Goal: Transaction & Acquisition: Download file/media

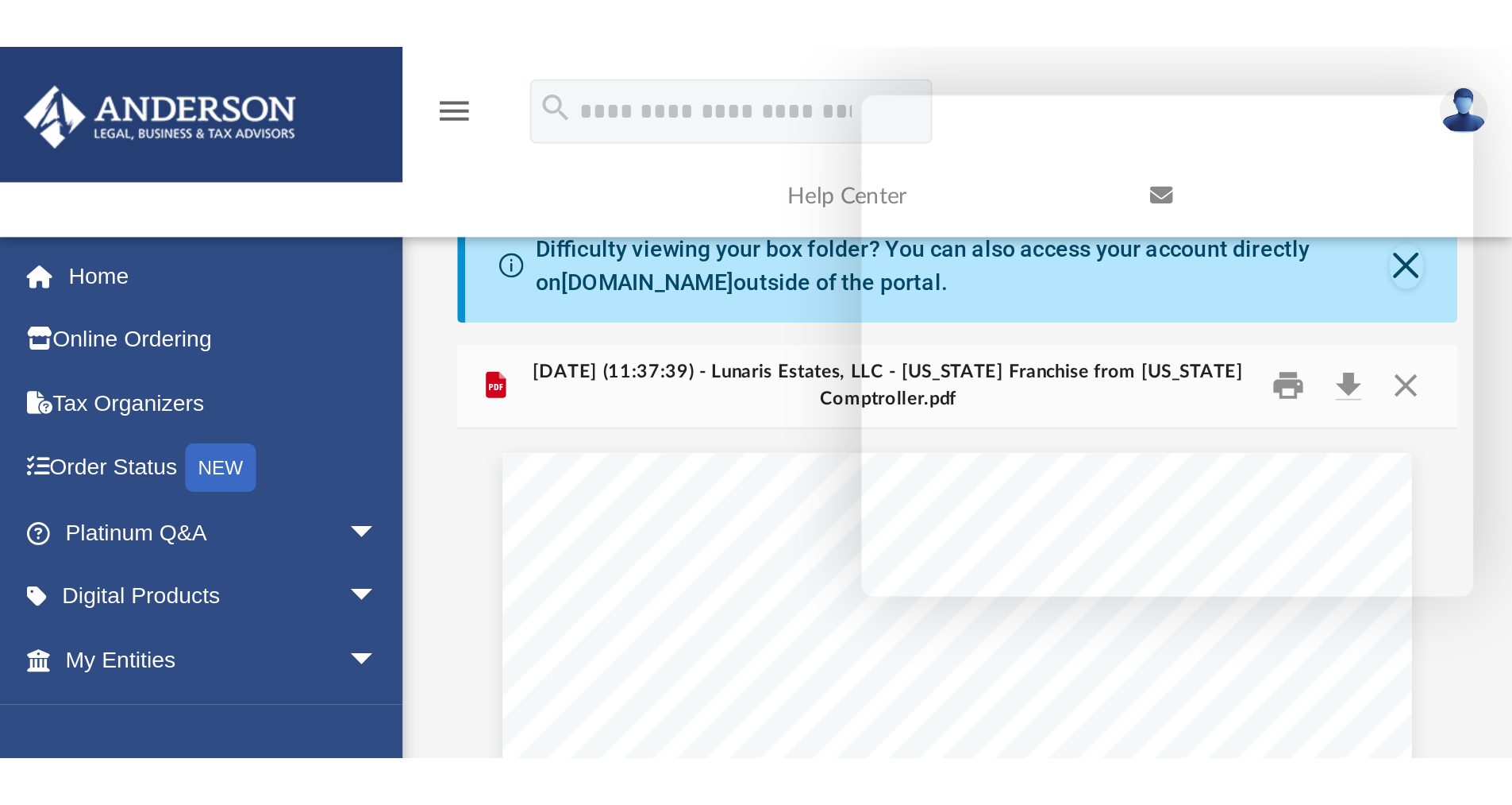
scroll to position [349, 1170]
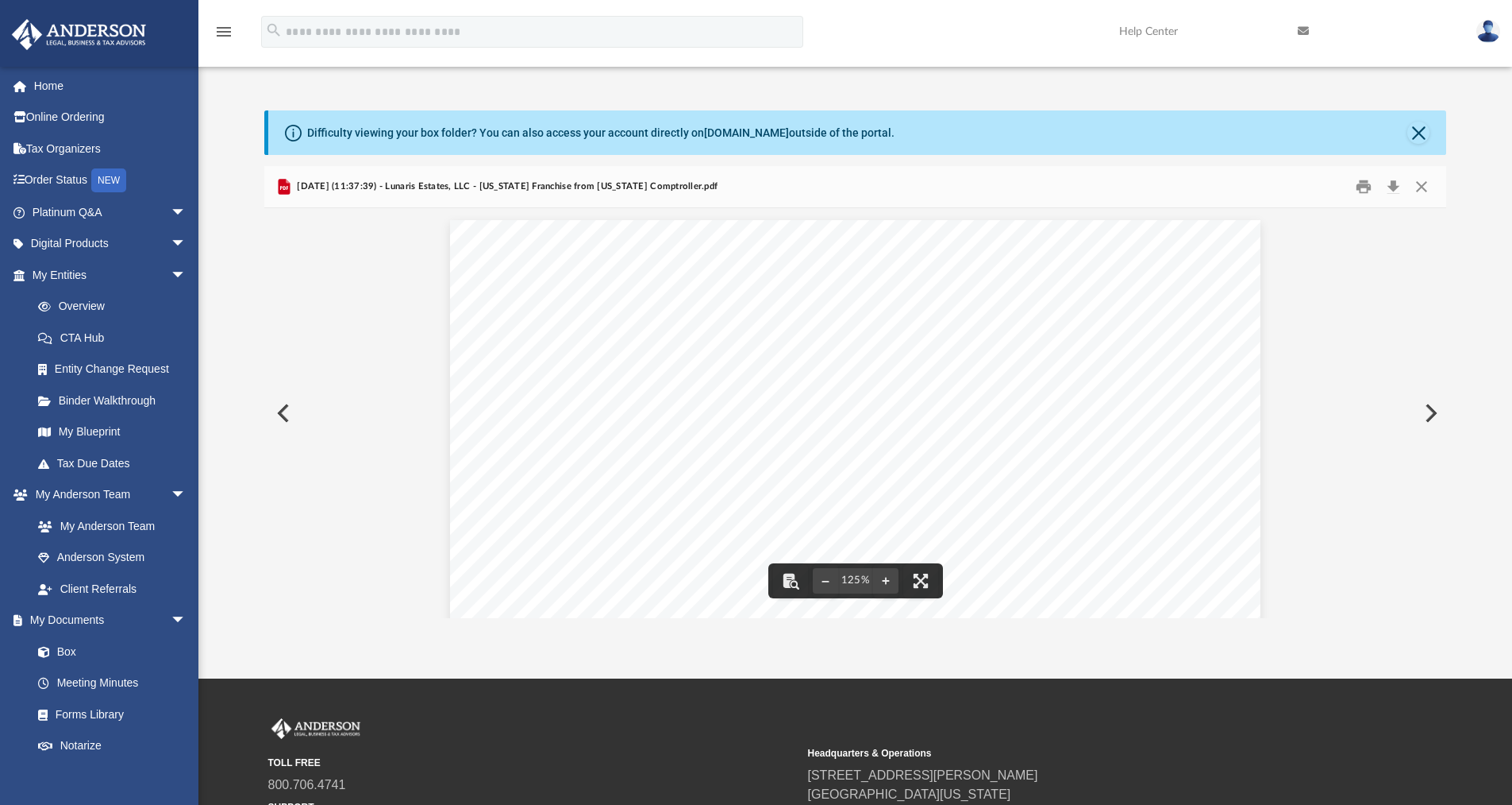
click at [276, 407] on button "Preview" at bounding box center [282, 413] width 35 height 45
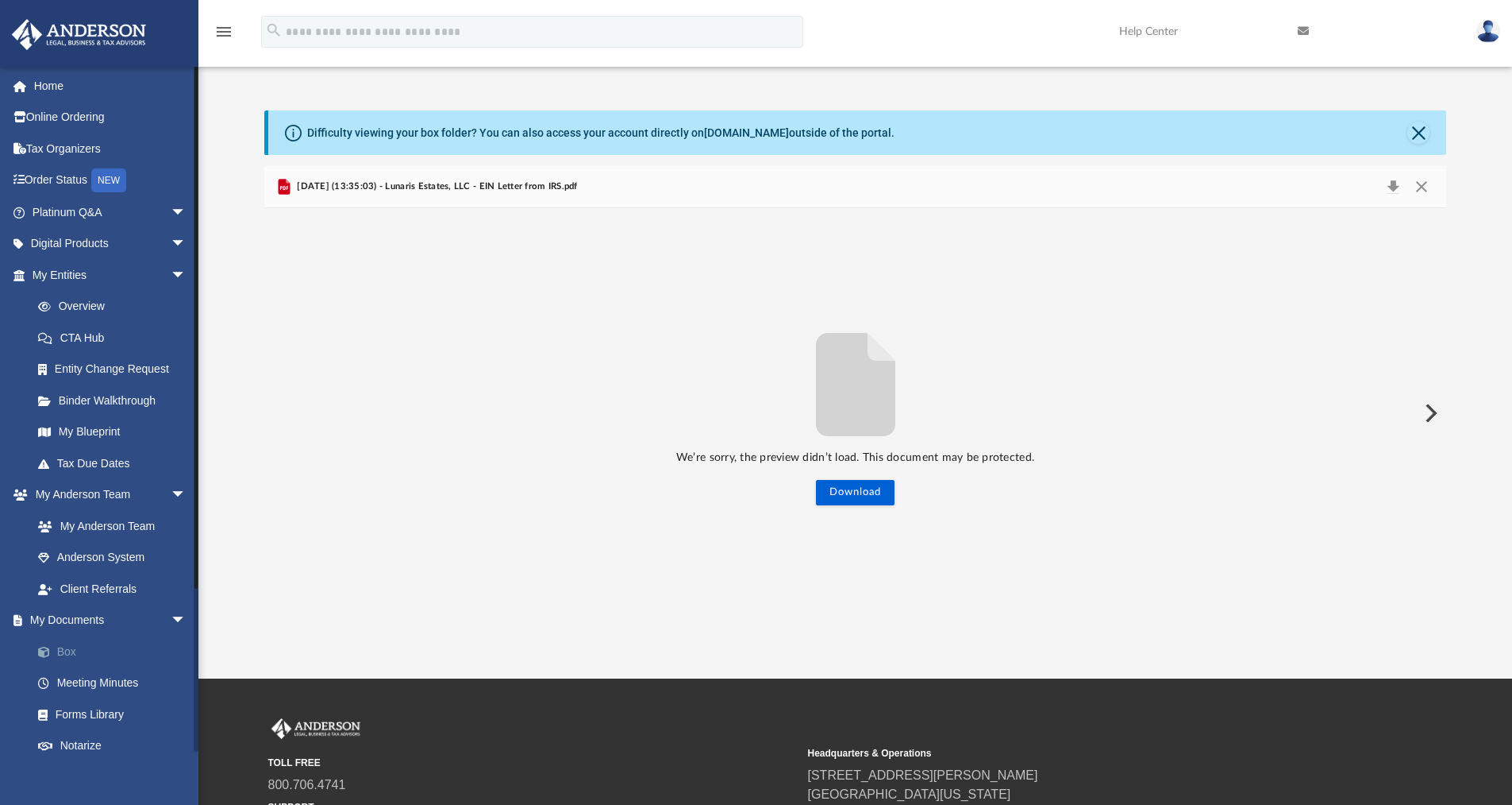
click at [72, 654] on link "Box" at bounding box center [116, 651] width 188 height 32
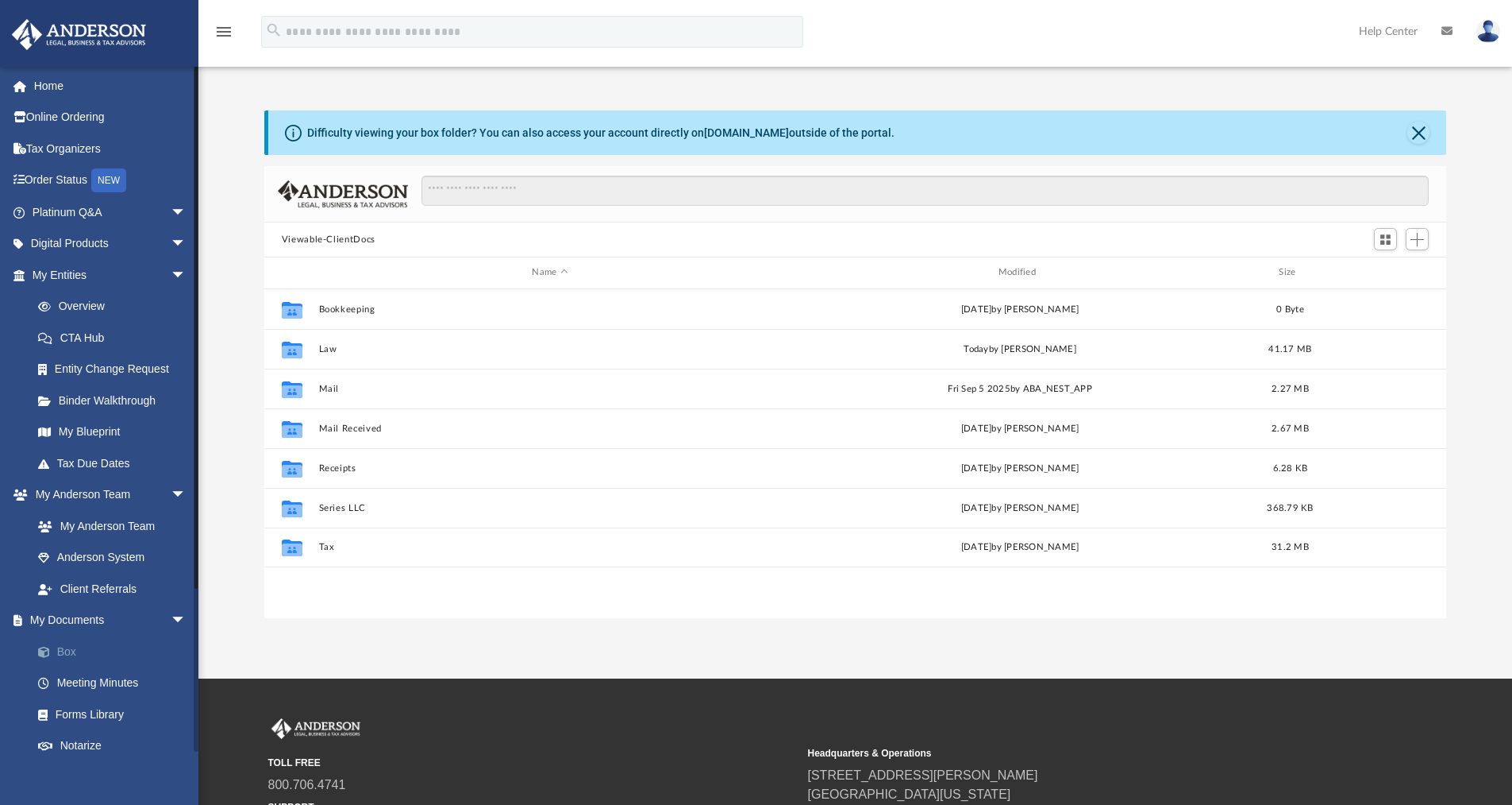
click at [69, 644] on link "Box" at bounding box center [116, 651] width 188 height 32
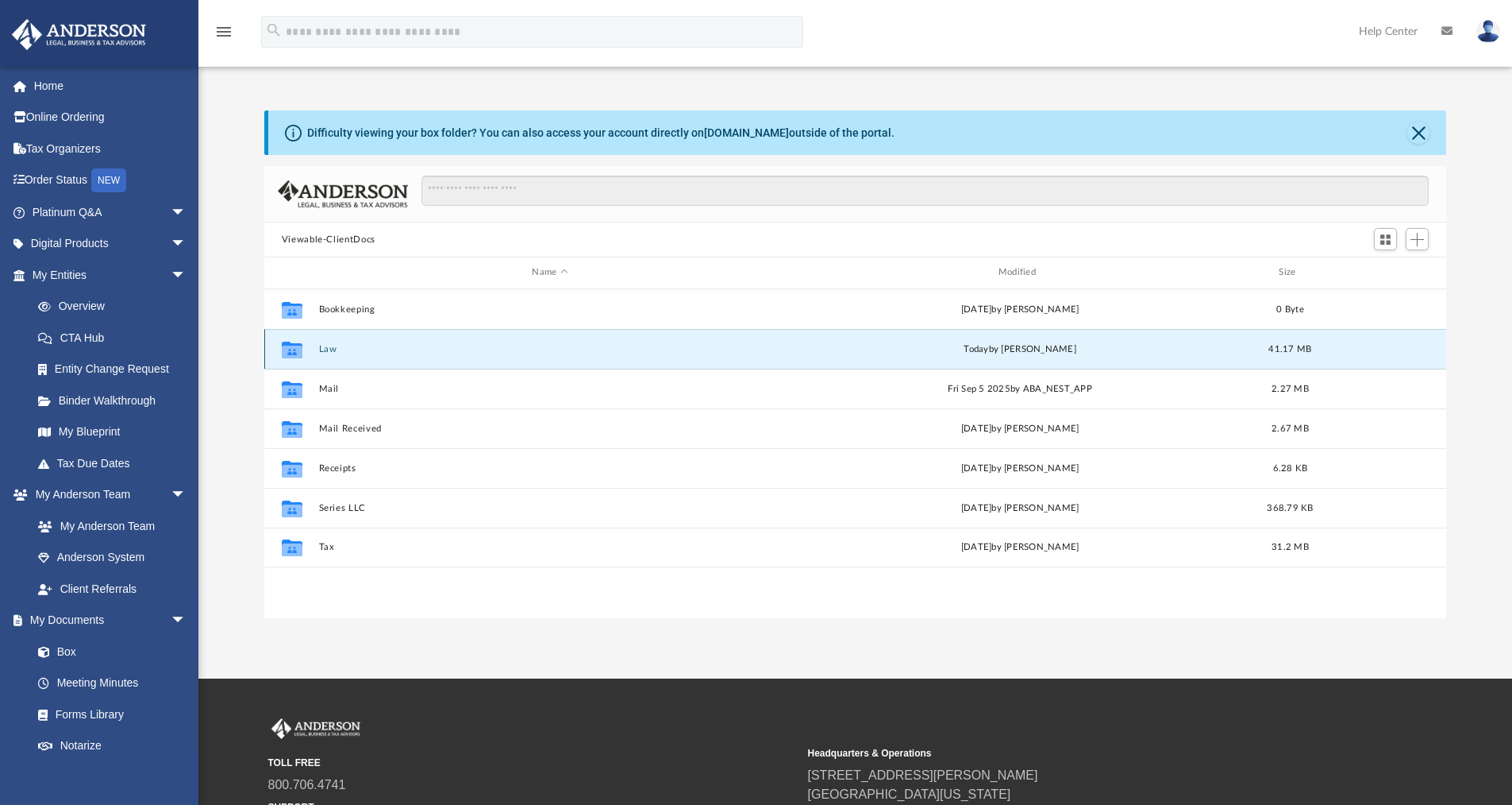
click at [328, 344] on button "Law" at bounding box center [550, 349] width 463 height 10
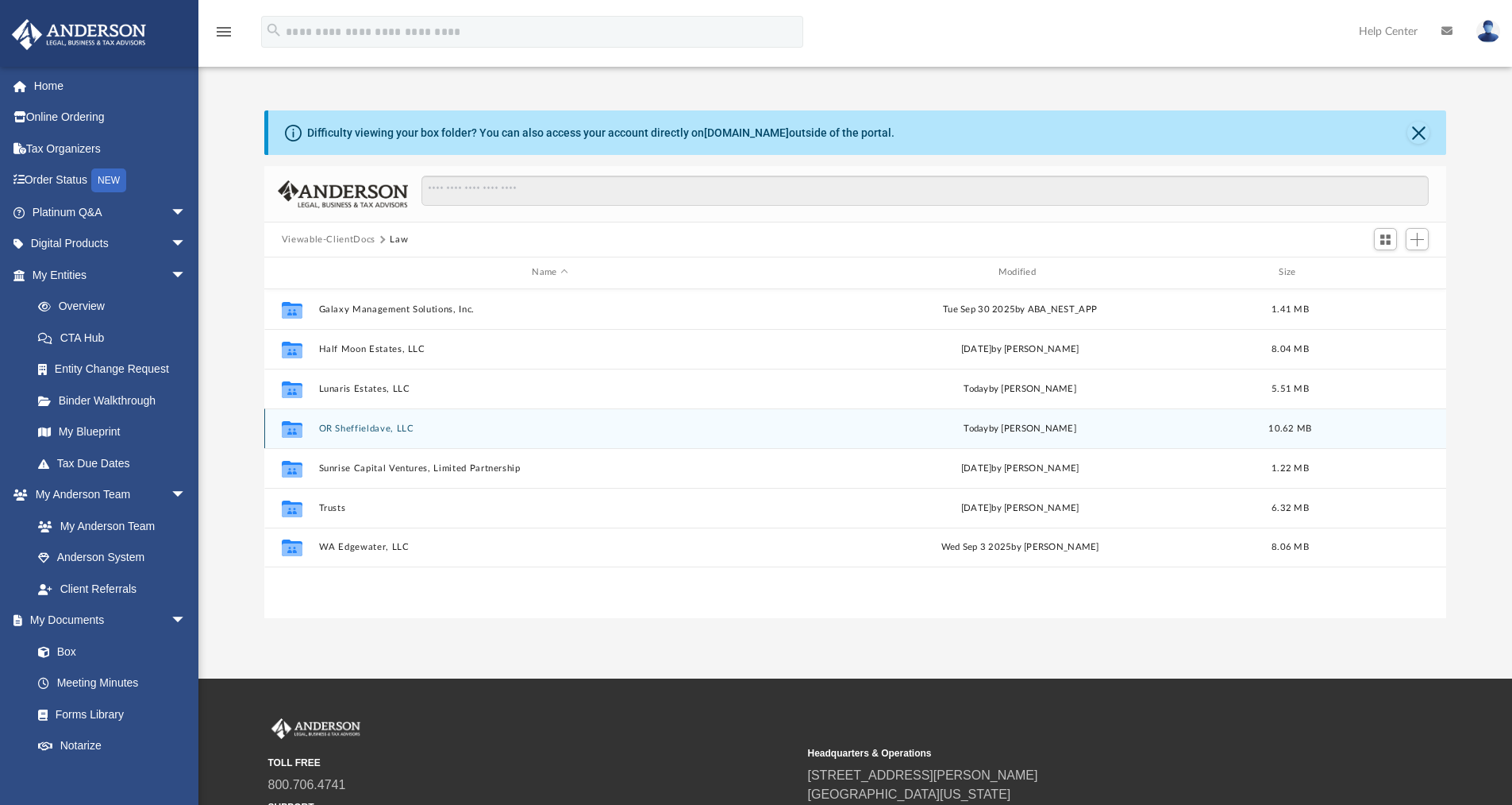
click at [339, 433] on button "OR Sheffieldave, LLC" at bounding box center [550, 428] width 463 height 10
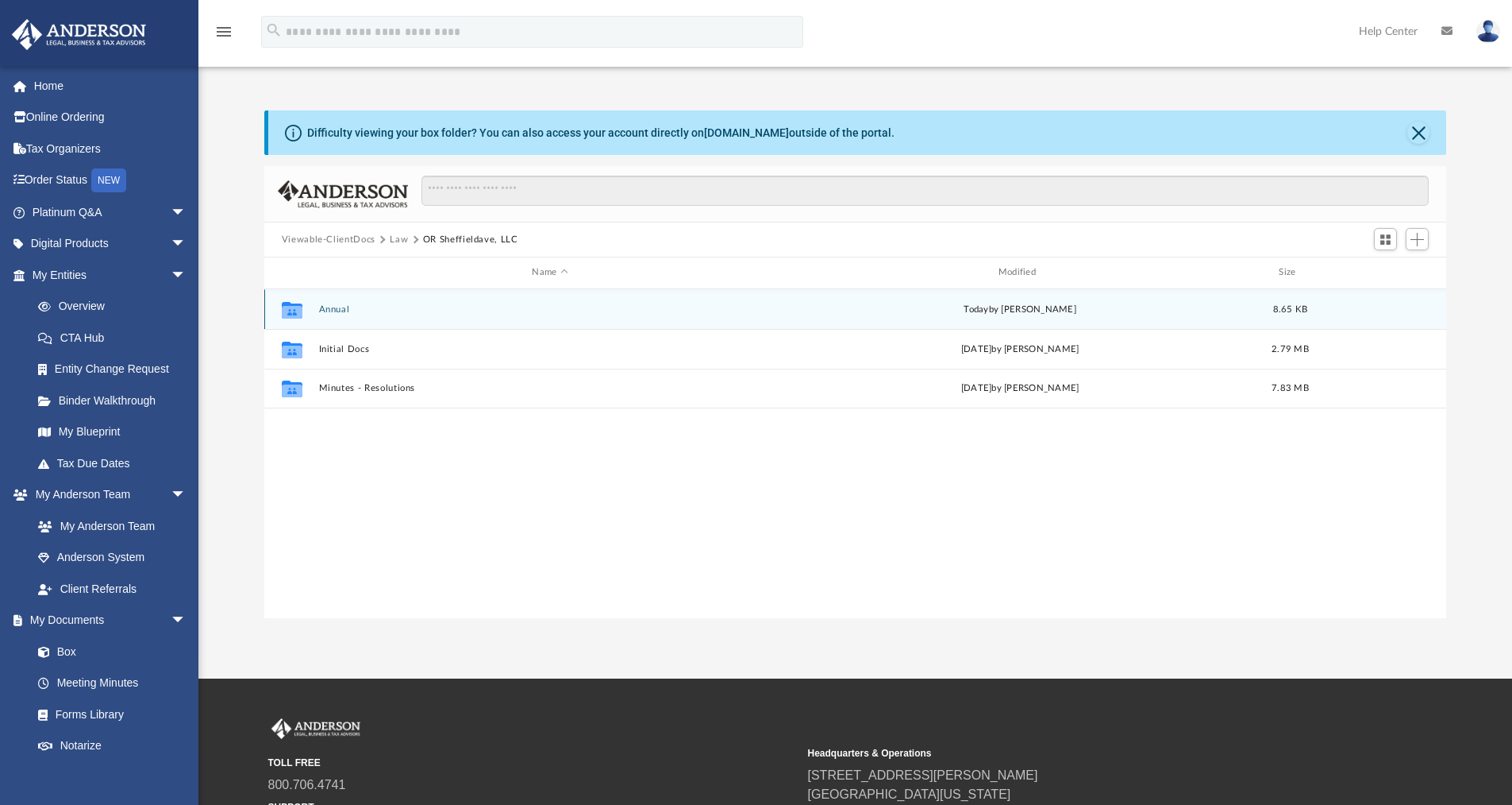
click at [321, 305] on button "Annual" at bounding box center [550, 310] width 463 height 10
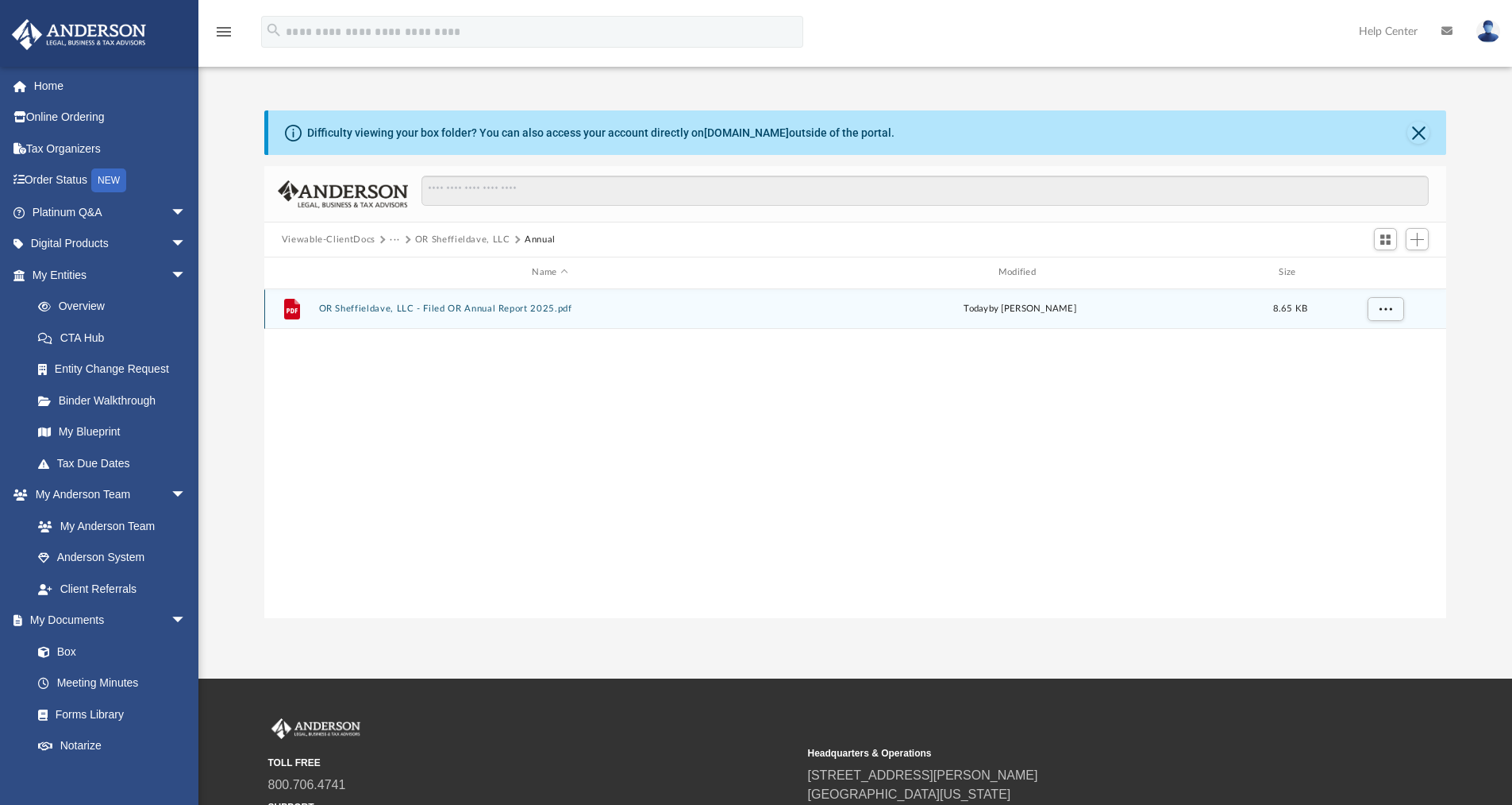
click at [320, 305] on button "OR Sheffieldave, LLC - Filed OR Annual Report 2025.pdf" at bounding box center [550, 309] width 463 height 10
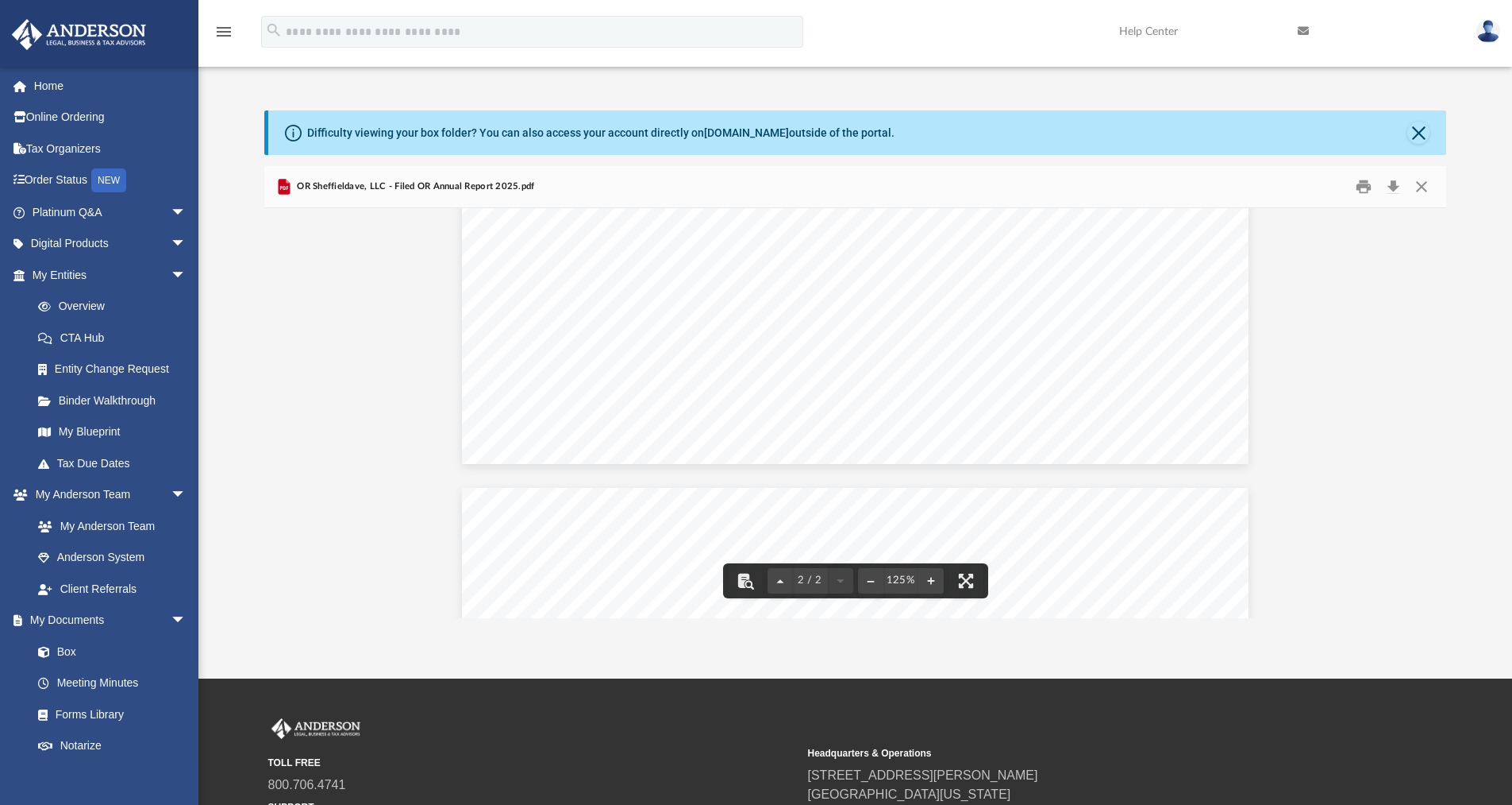
scroll to position [1112, 0]
click at [1388, 179] on button "Download" at bounding box center [1393, 188] width 28 height 25
